Goal: Communication & Community: Share content

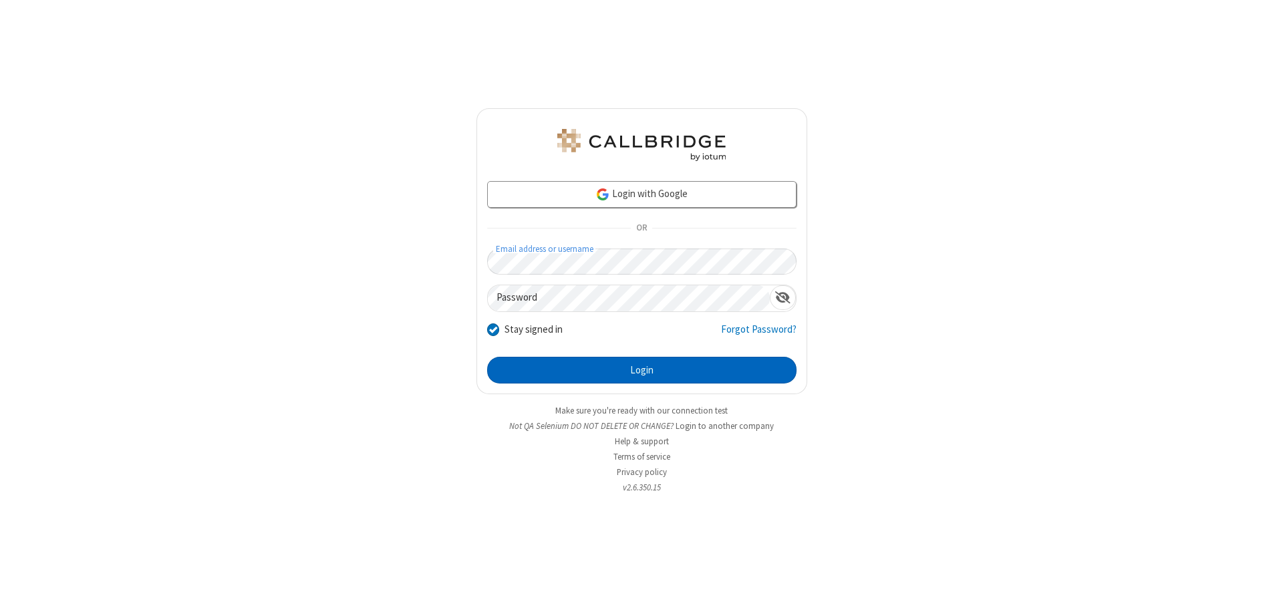
click at [641, 370] on button "Login" at bounding box center [641, 370] width 309 height 27
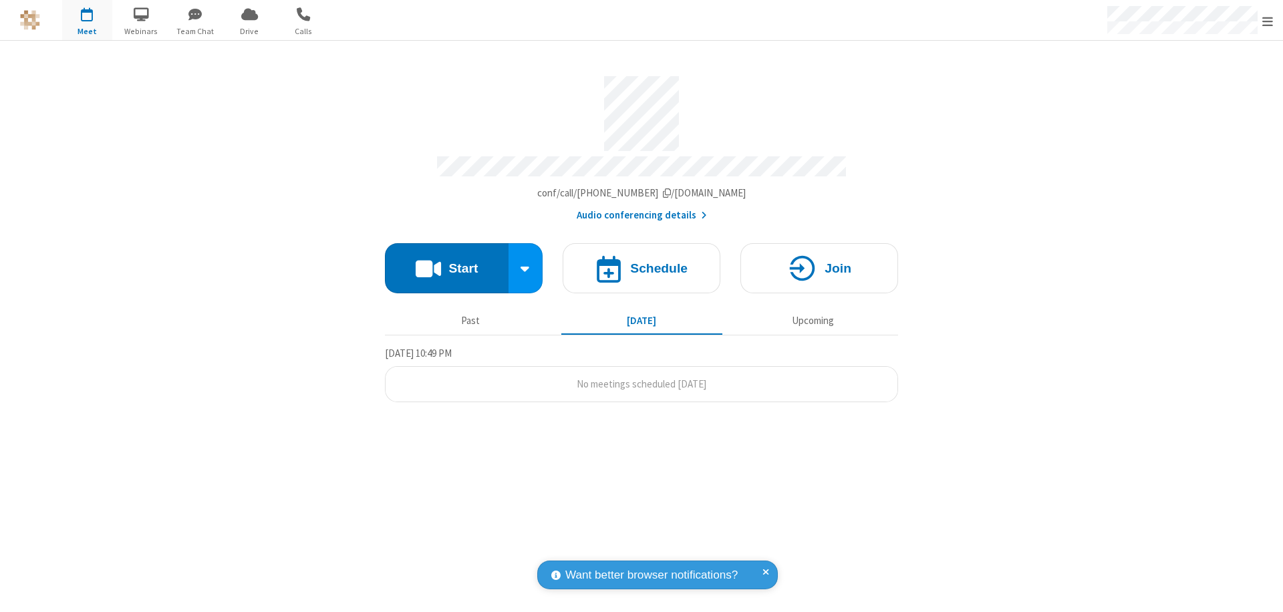
click at [446, 262] on button "Start" at bounding box center [447, 268] width 124 height 50
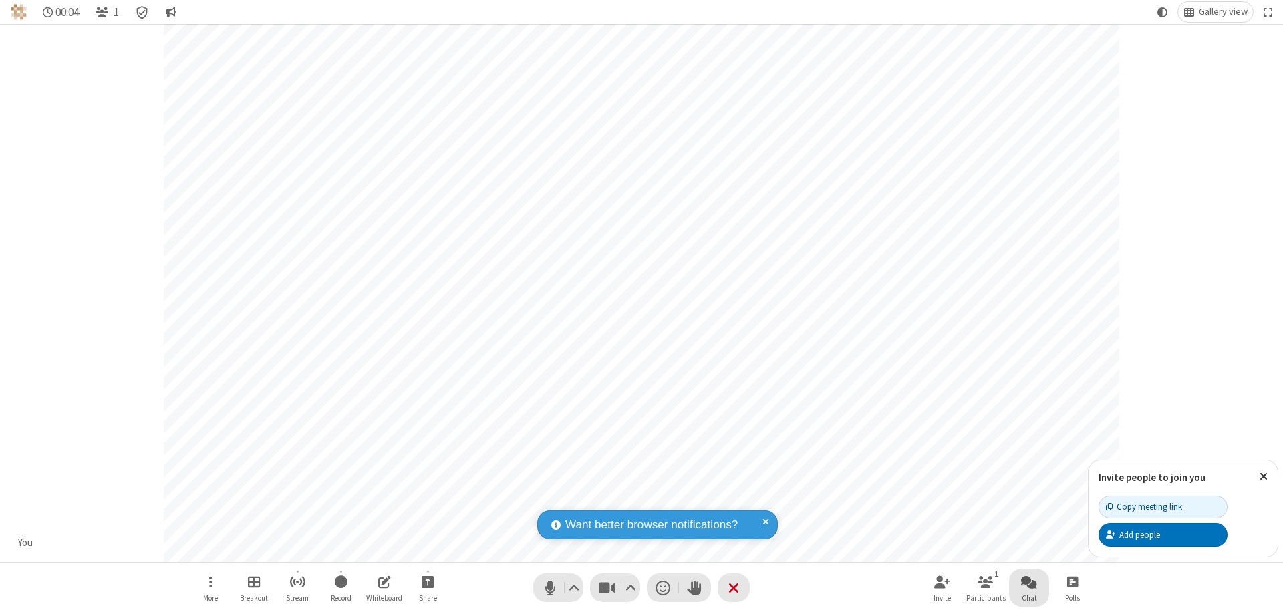
click at [1029, 581] on span "Open chat" at bounding box center [1029, 581] width 16 height 17
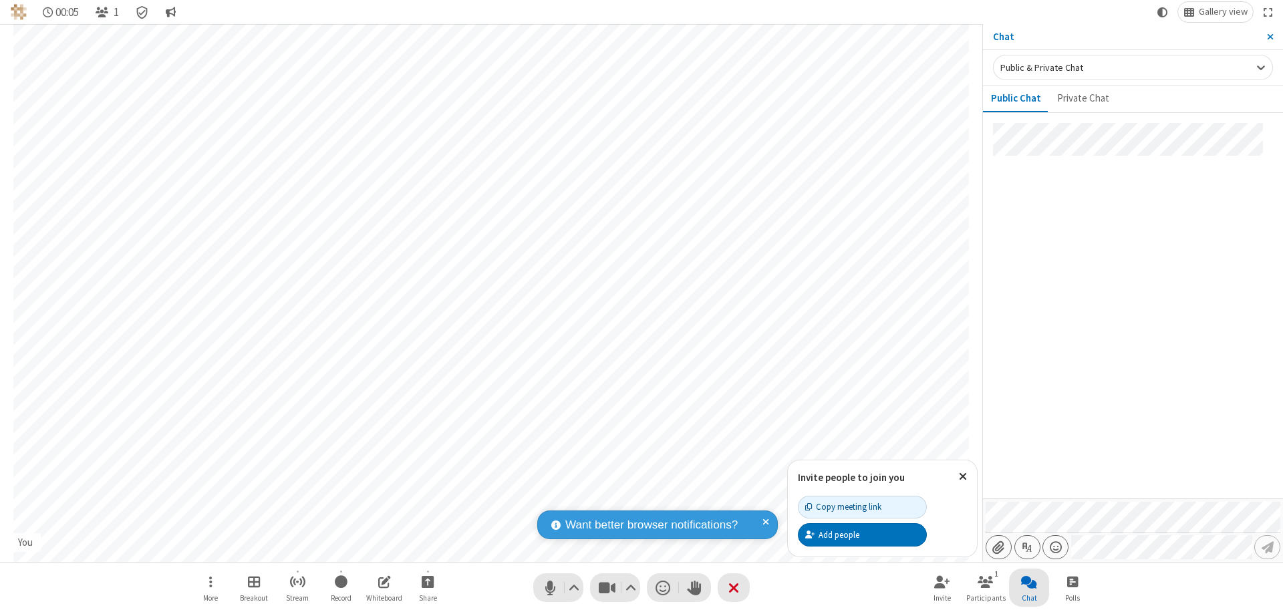
type input "C:\fakepath\doc_test.docx"
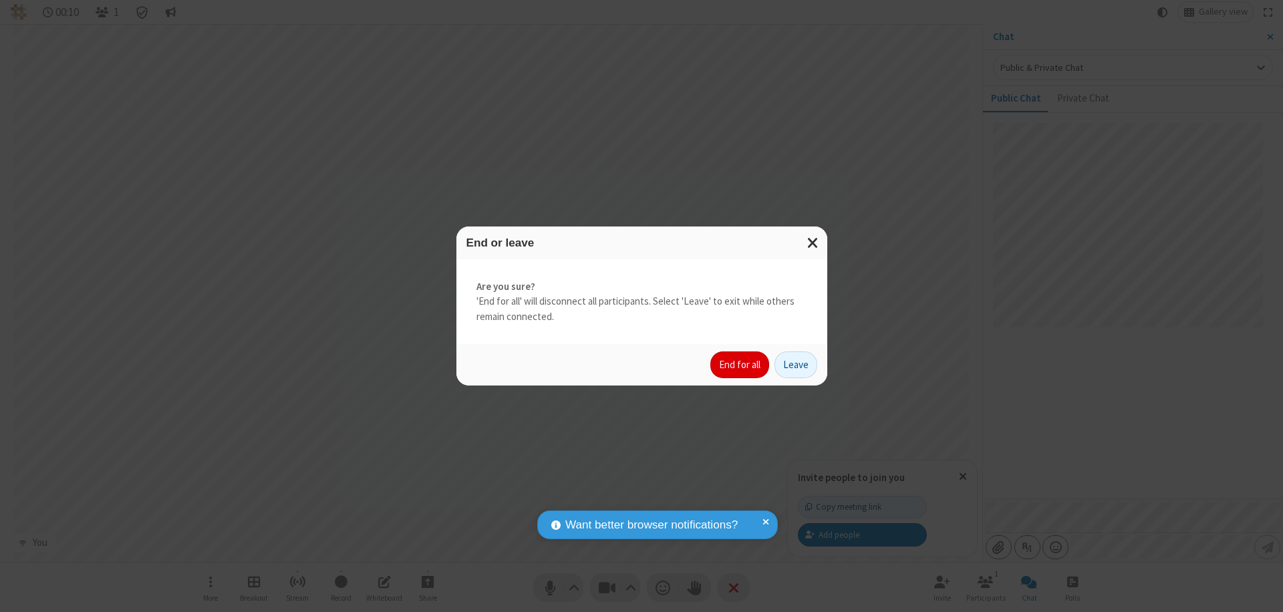
click at [740, 365] on button "End for all" at bounding box center [739, 364] width 59 height 27
